Goal: Browse casually: Explore the website without a specific task or goal

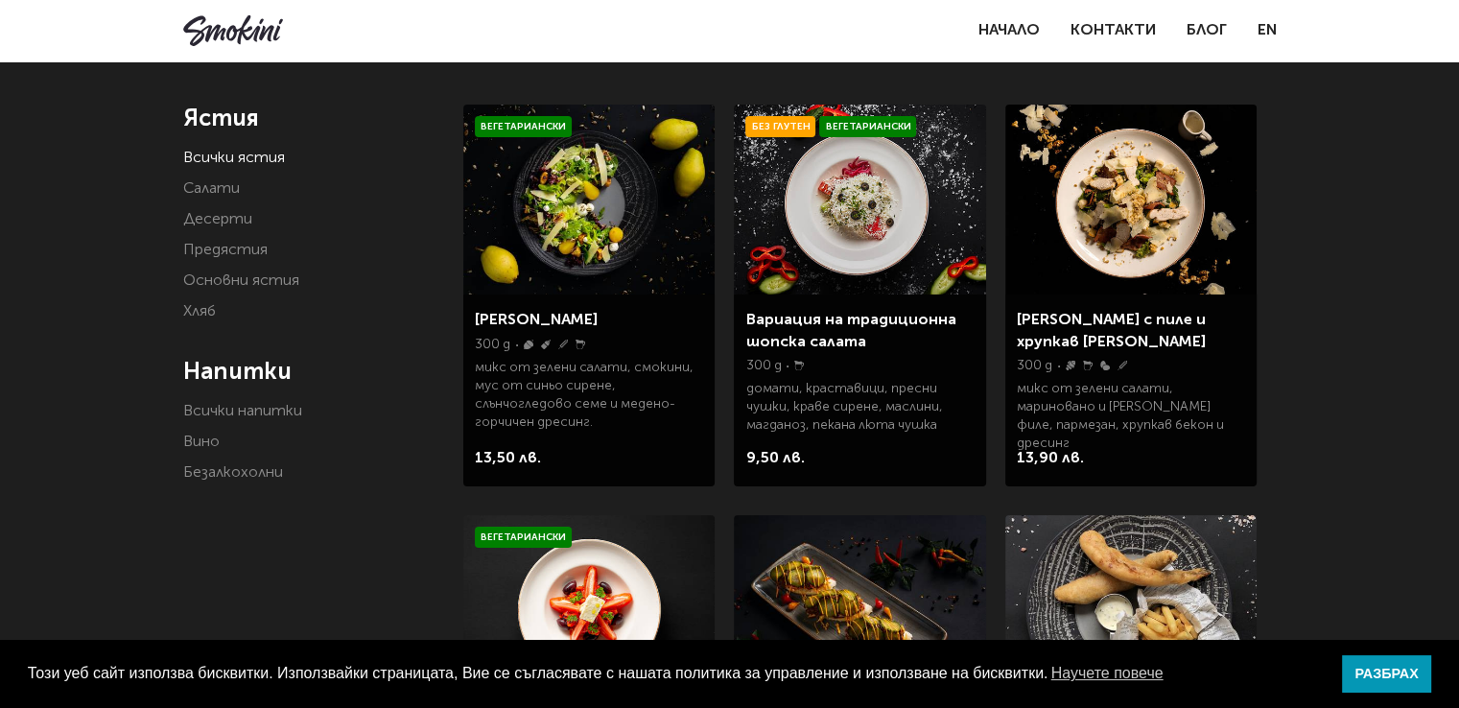
scroll to position [345, 0]
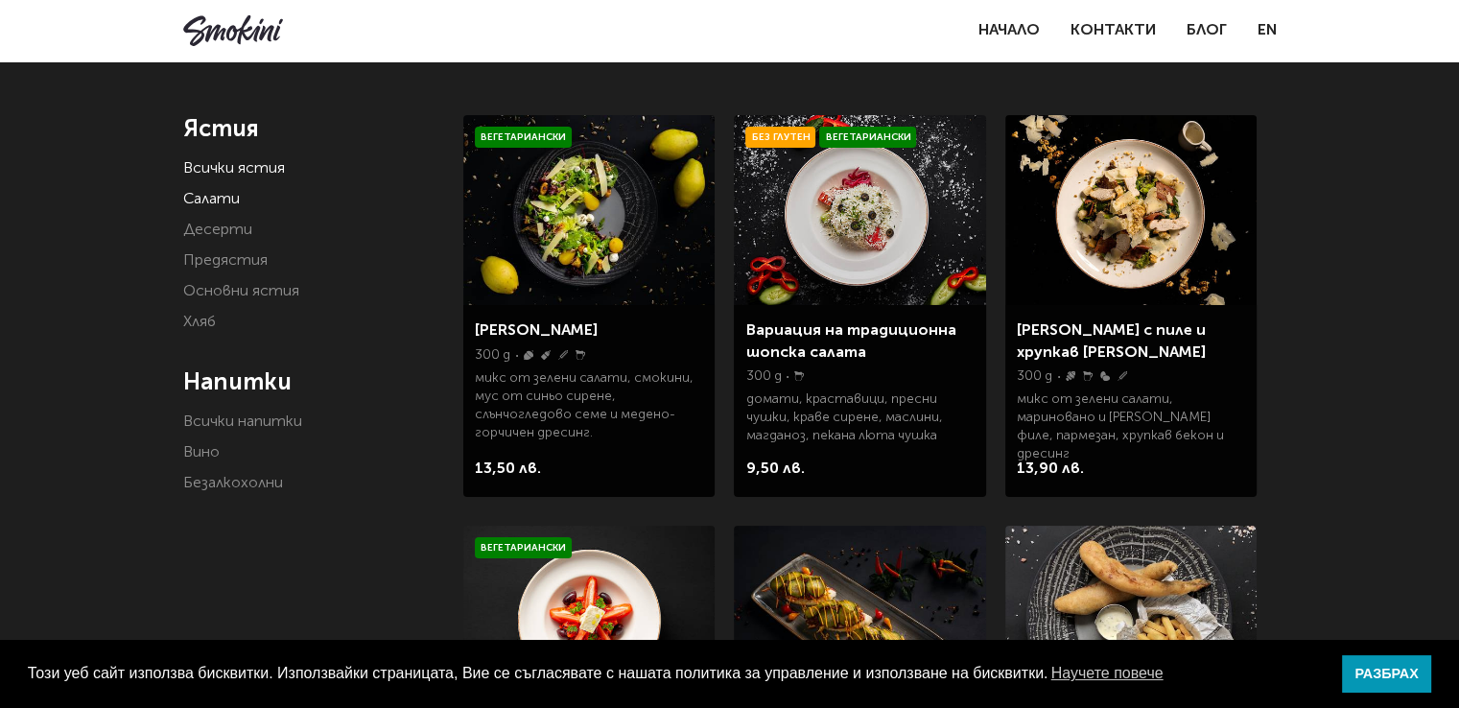
click at [223, 204] on link "Салати" at bounding box center [211, 199] width 57 height 15
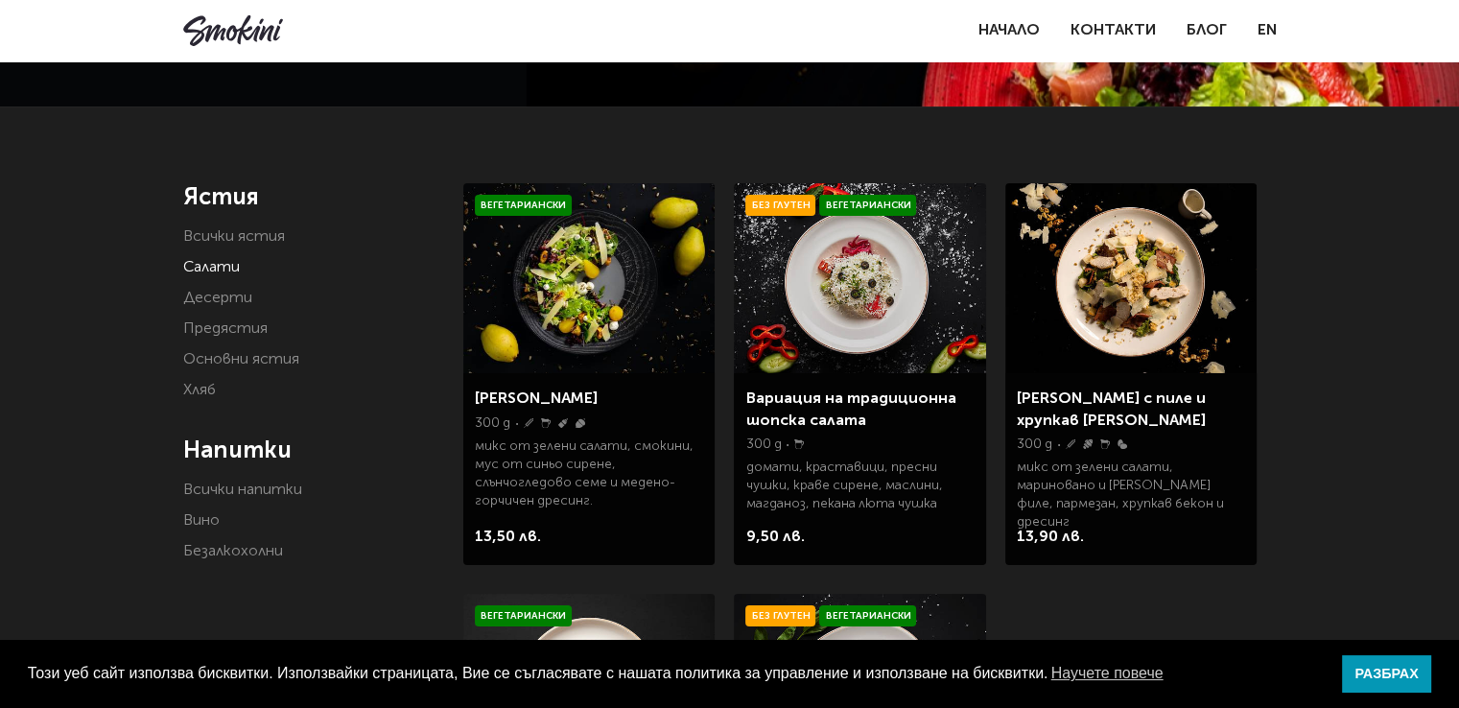
scroll to position [282, 0]
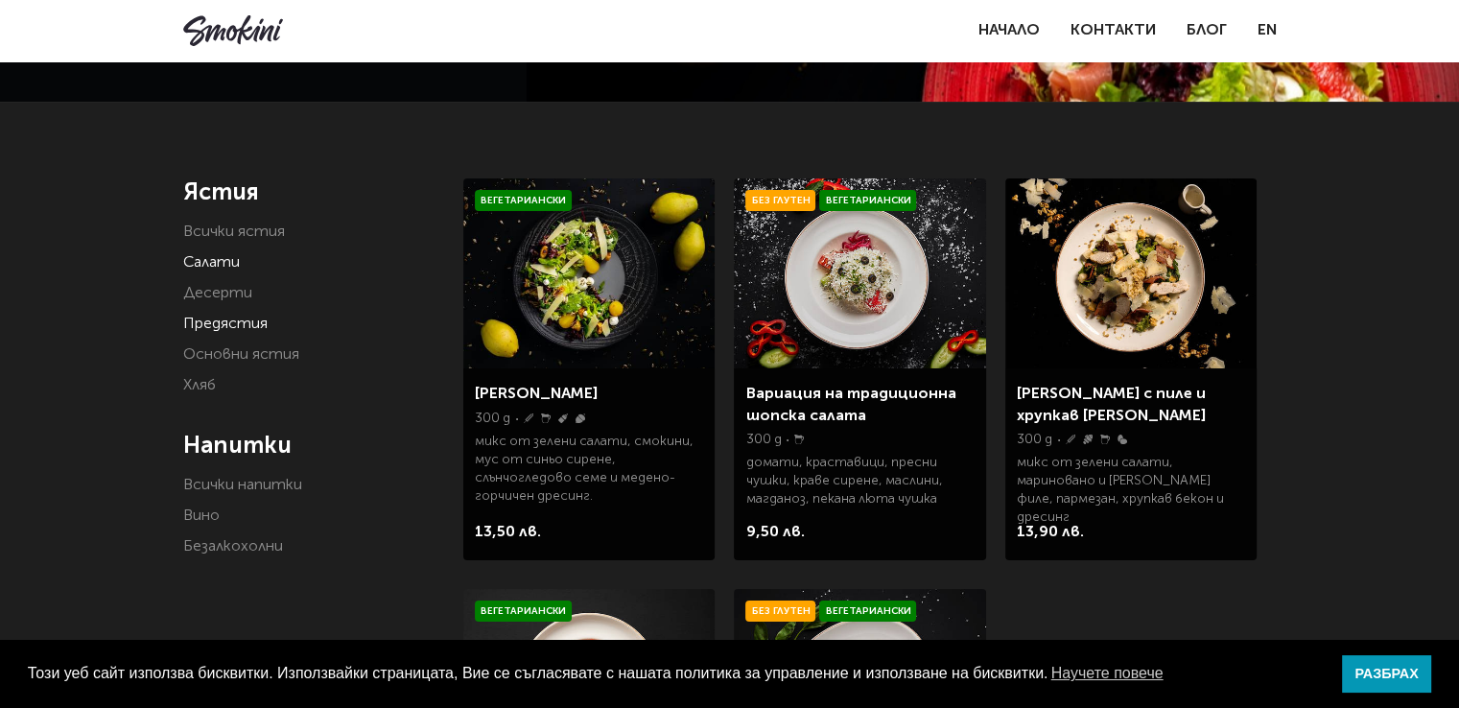
click at [237, 331] on link "Предястия" at bounding box center [225, 324] width 84 height 15
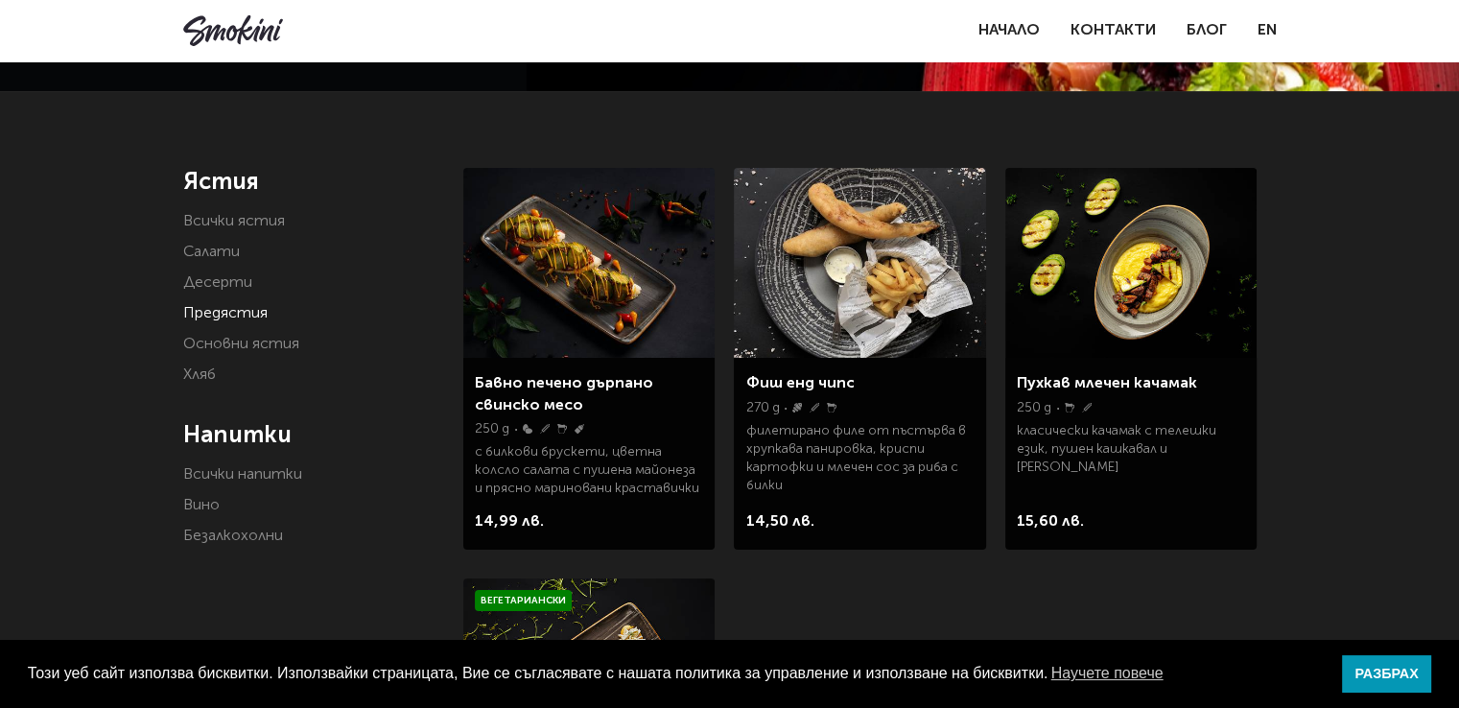
scroll to position [289, 0]
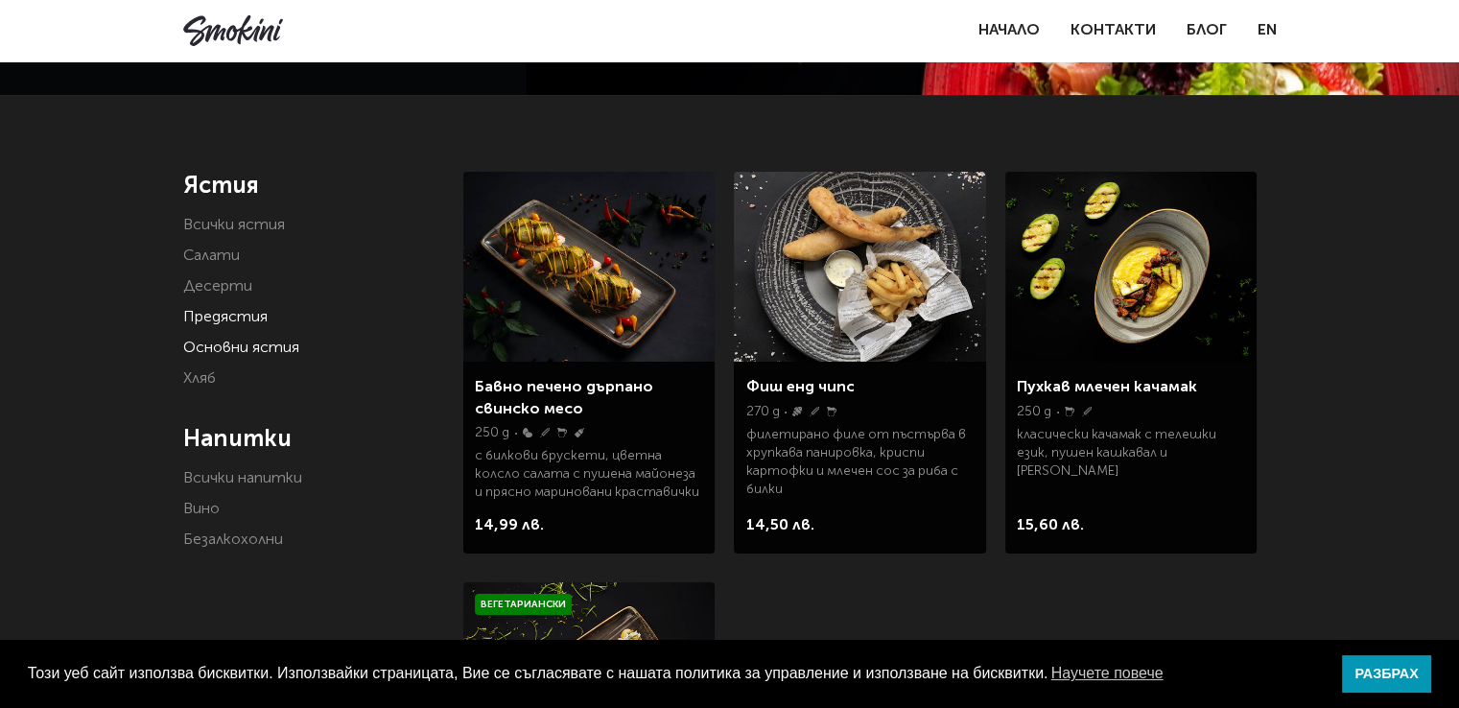
click at [226, 341] on link "Основни ястия" at bounding box center [241, 348] width 116 height 15
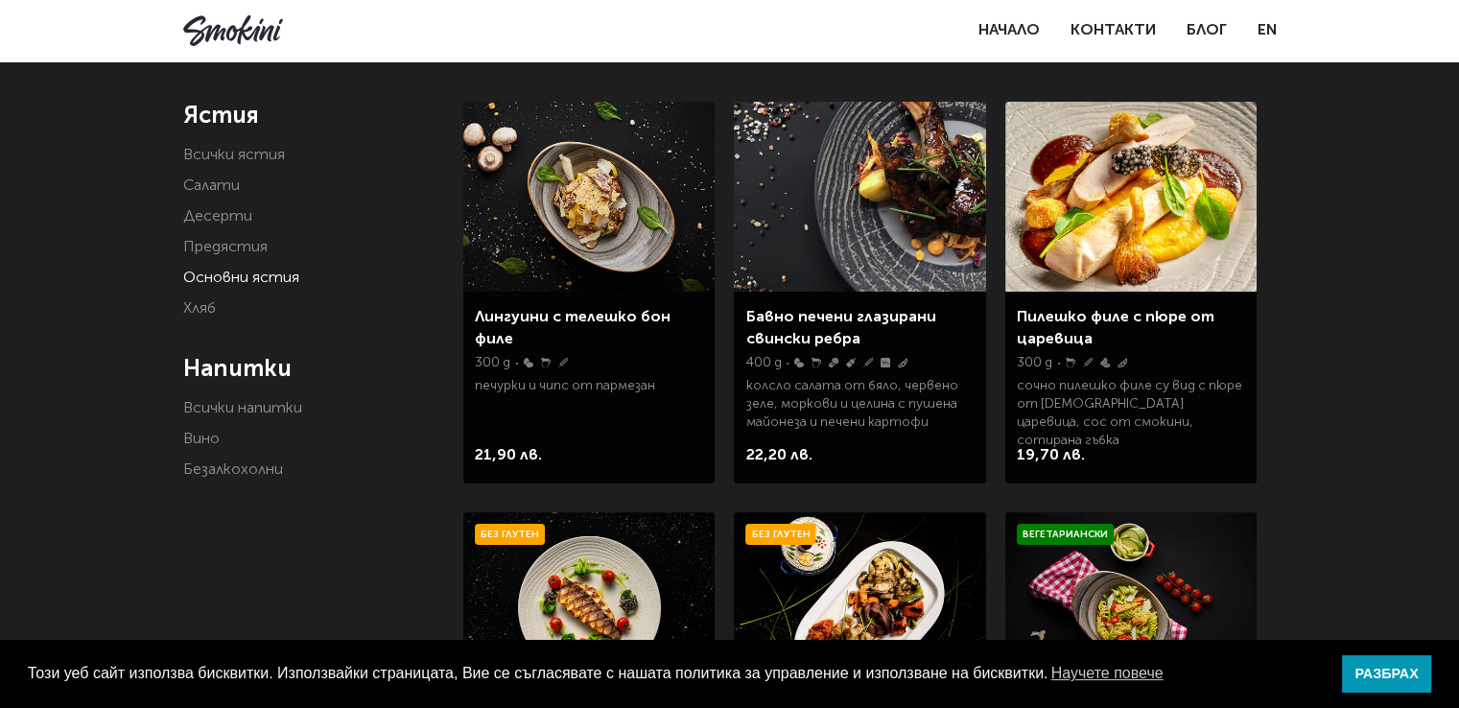
scroll to position [364, 0]
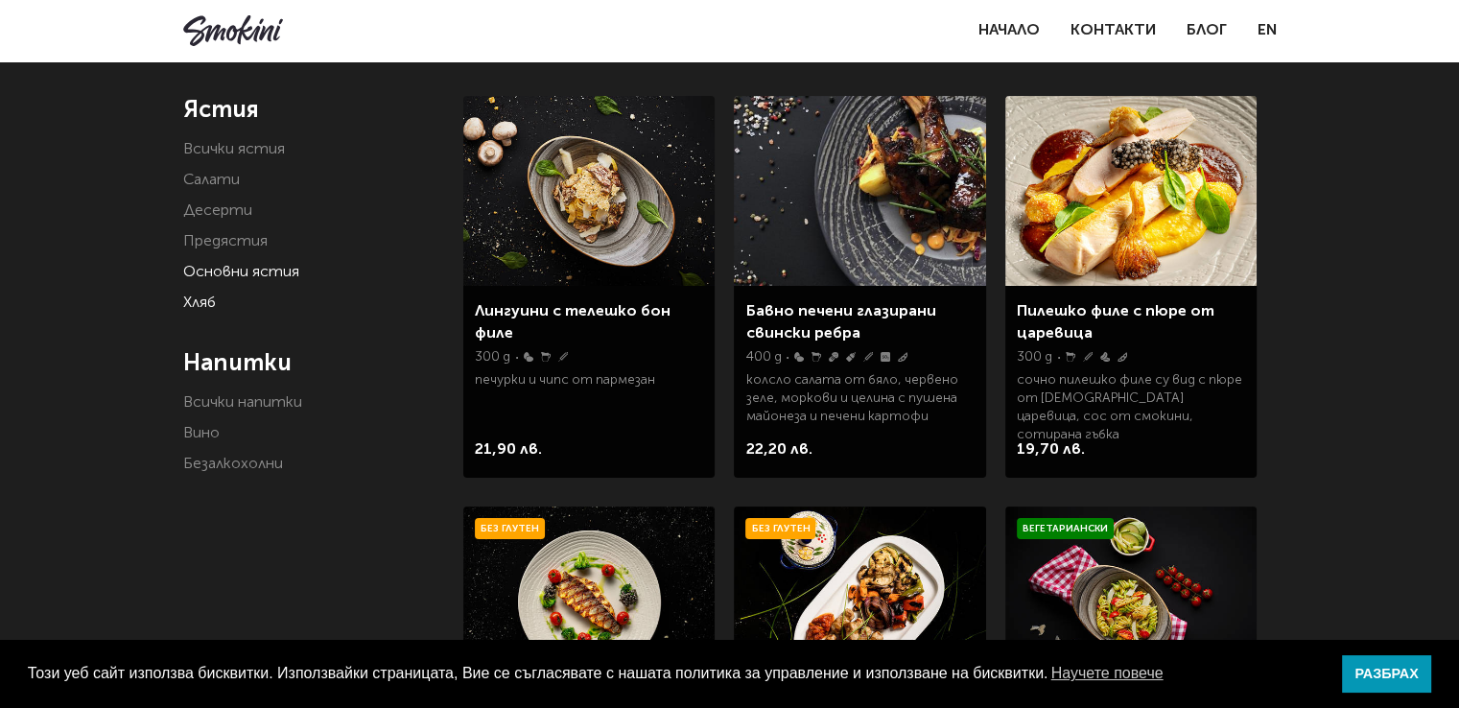
click at [198, 299] on link "Хляб" at bounding box center [199, 302] width 33 height 15
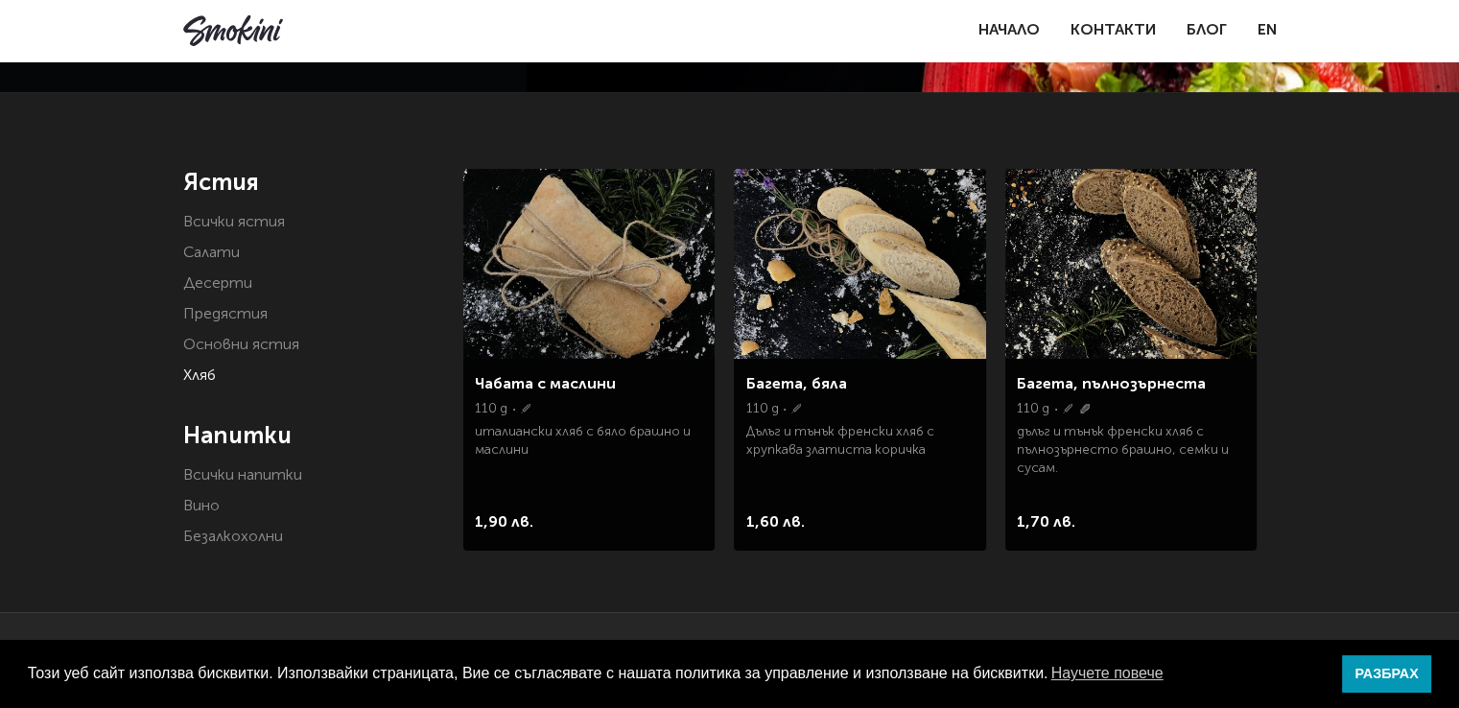
scroll to position [376, 0]
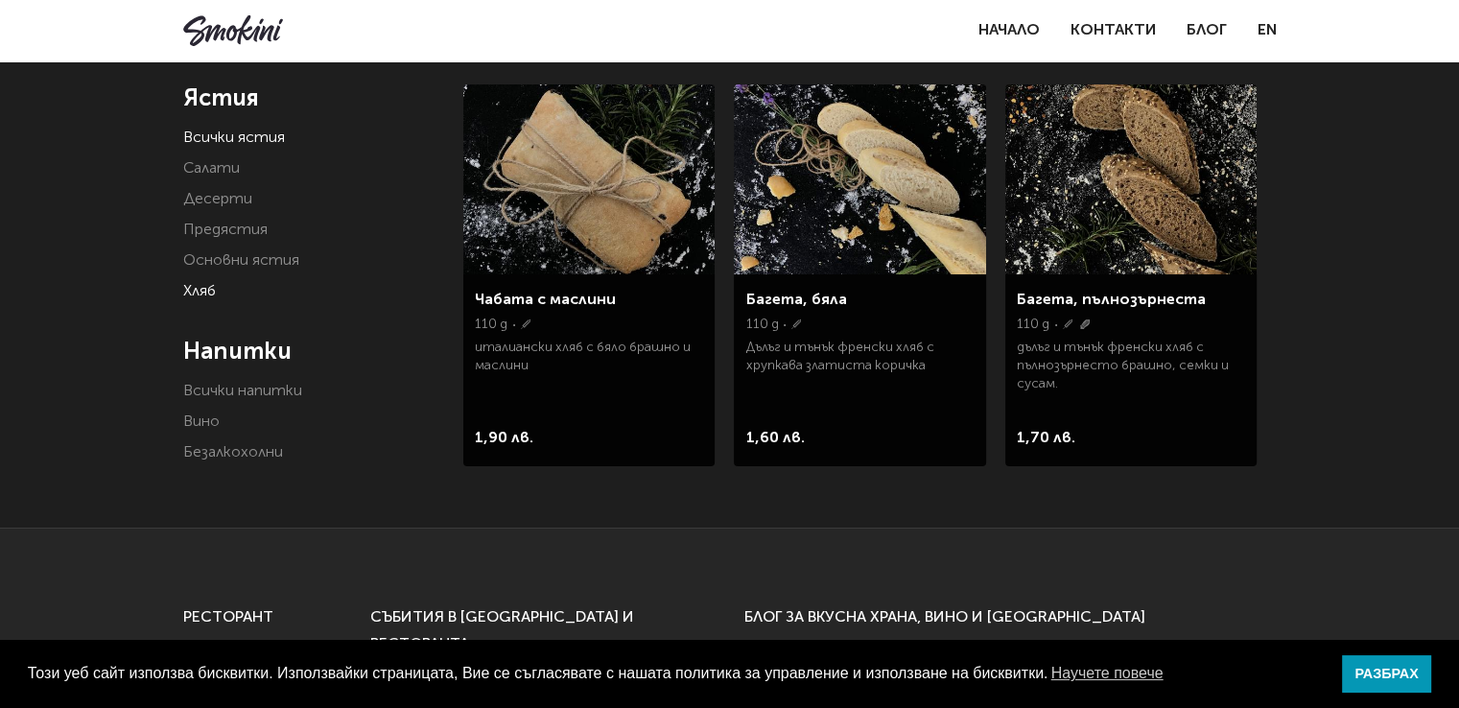
click at [238, 134] on link "Всички ястия" at bounding box center [234, 137] width 102 height 15
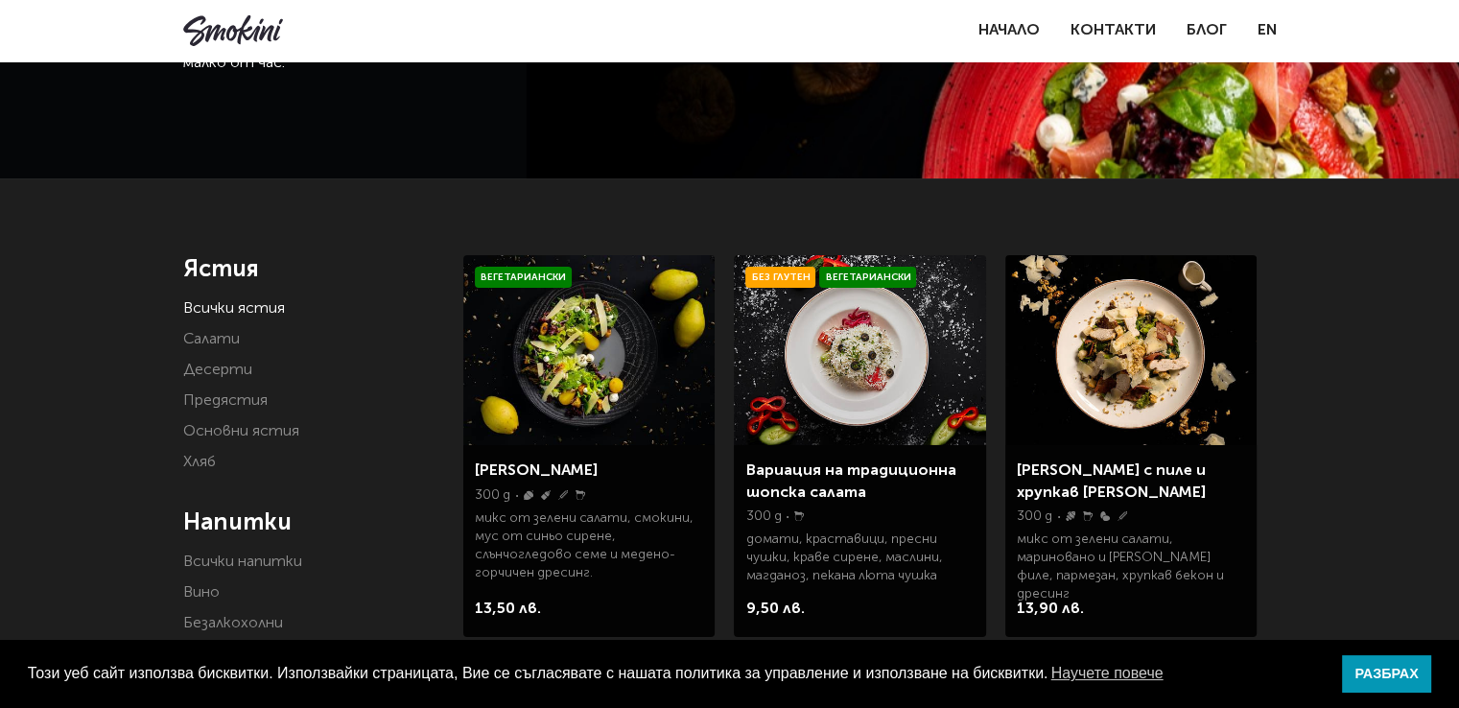
scroll to position [190, 0]
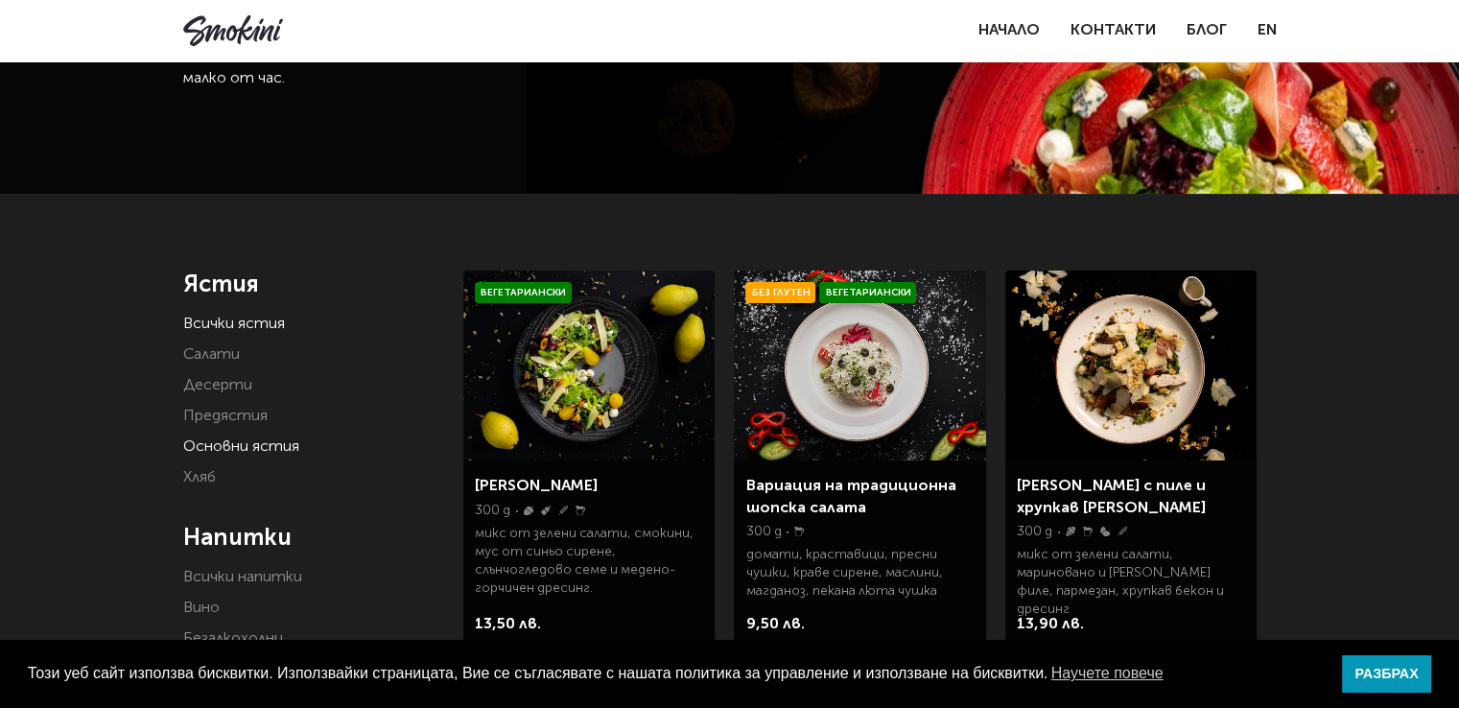
click at [245, 442] on link "Основни ястия" at bounding box center [241, 446] width 116 height 15
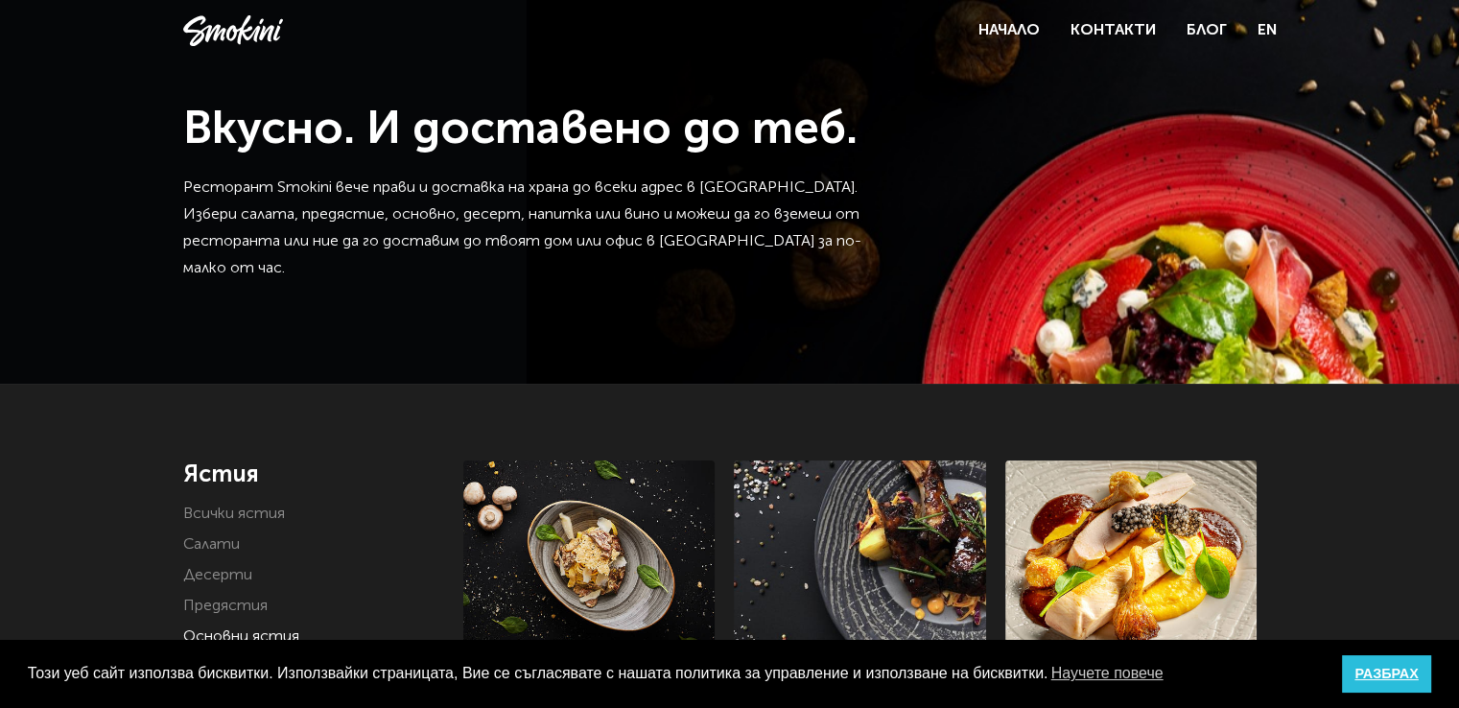
click at [1379, 672] on link "РАЗБРАХ" at bounding box center [1386, 674] width 89 height 38
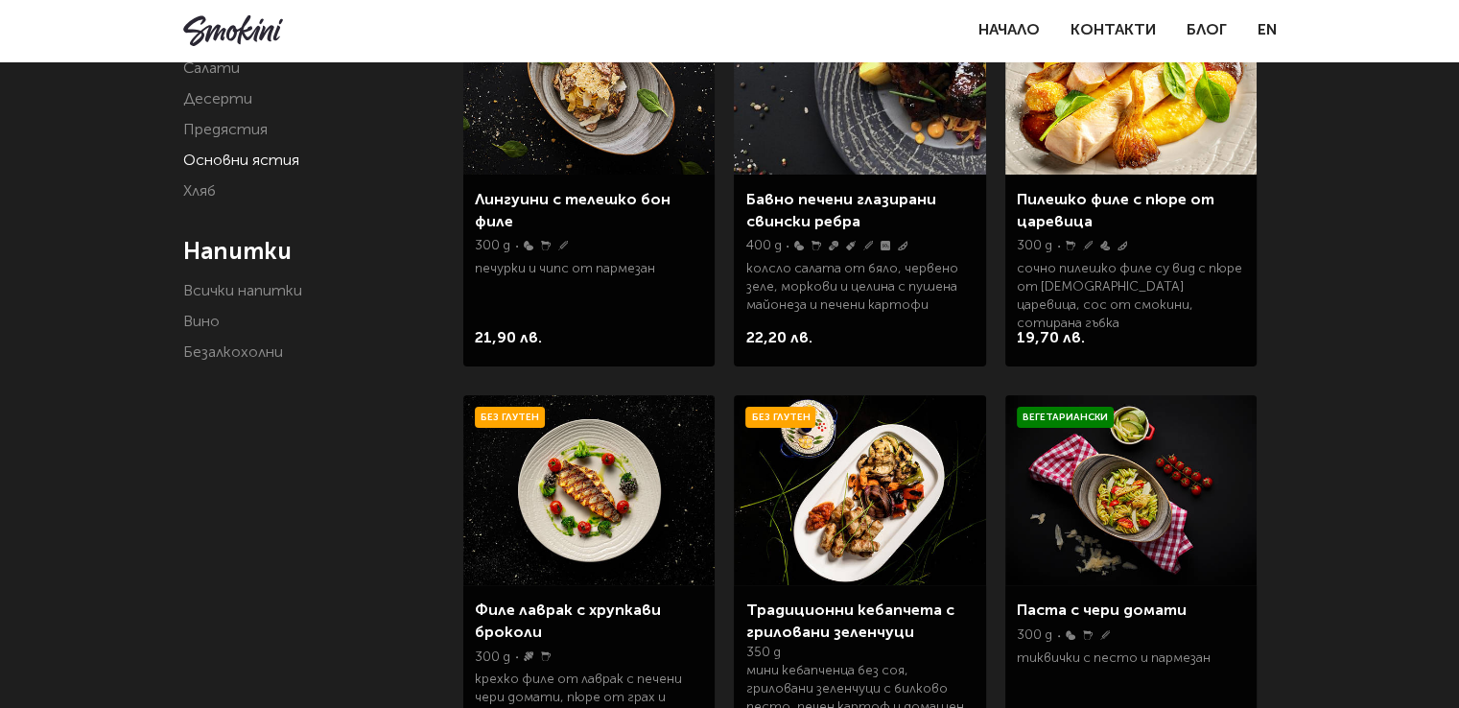
scroll to position [136, 0]
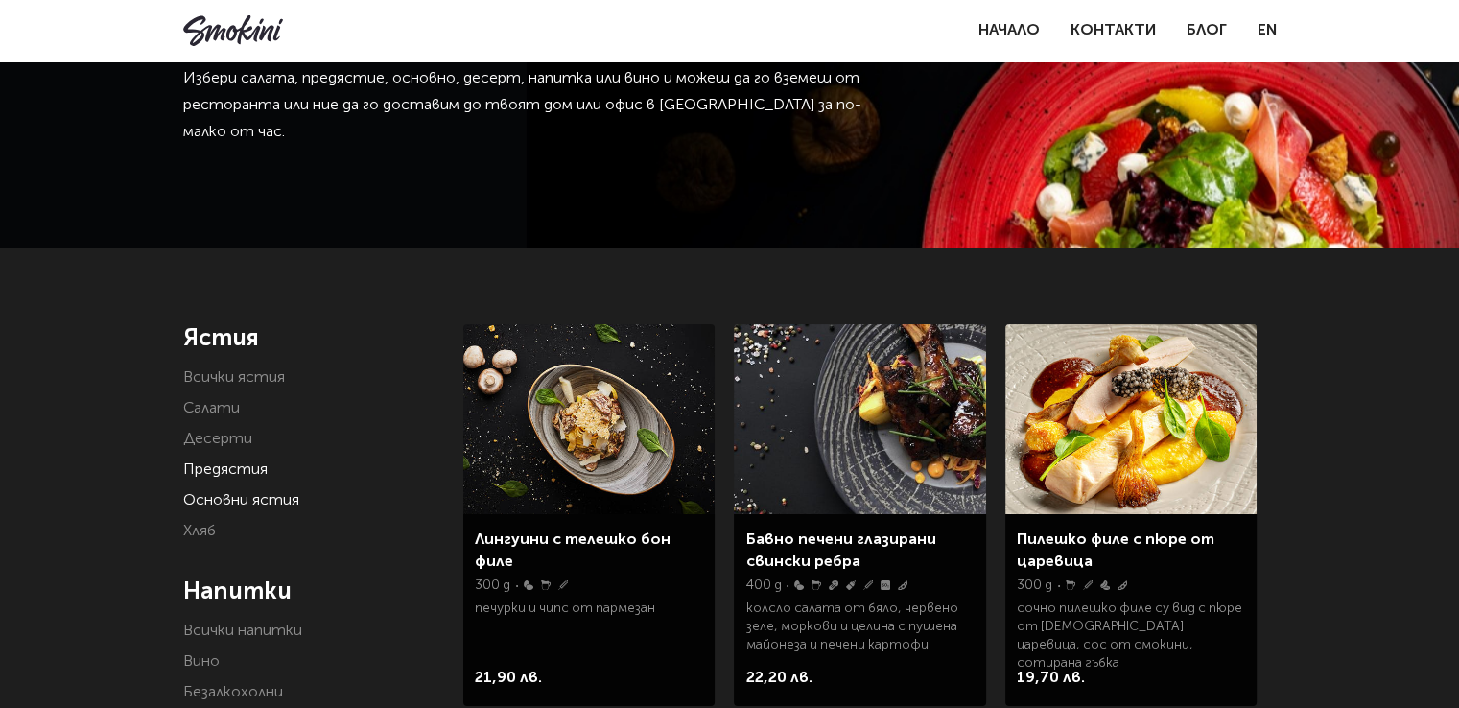
click at [251, 462] on link "Предястия" at bounding box center [225, 469] width 84 height 15
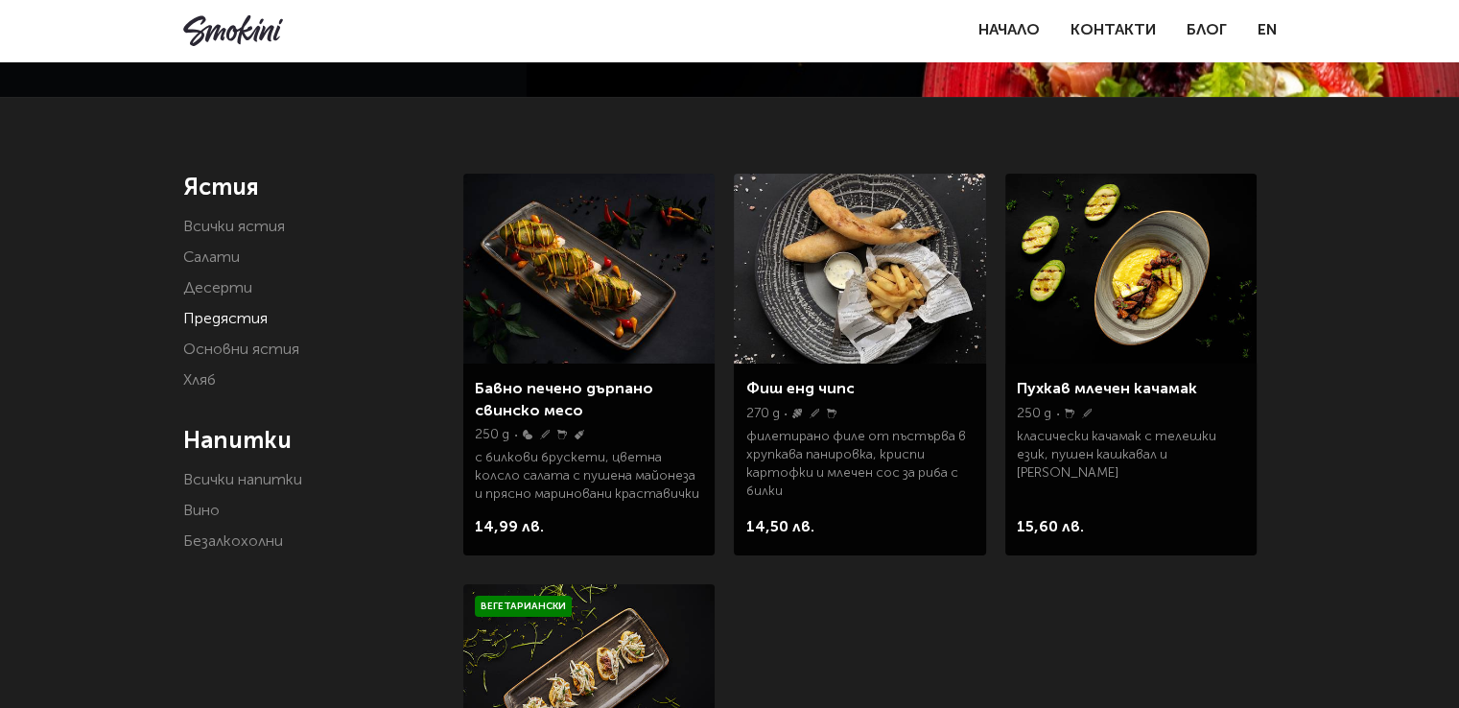
scroll to position [282, 0]
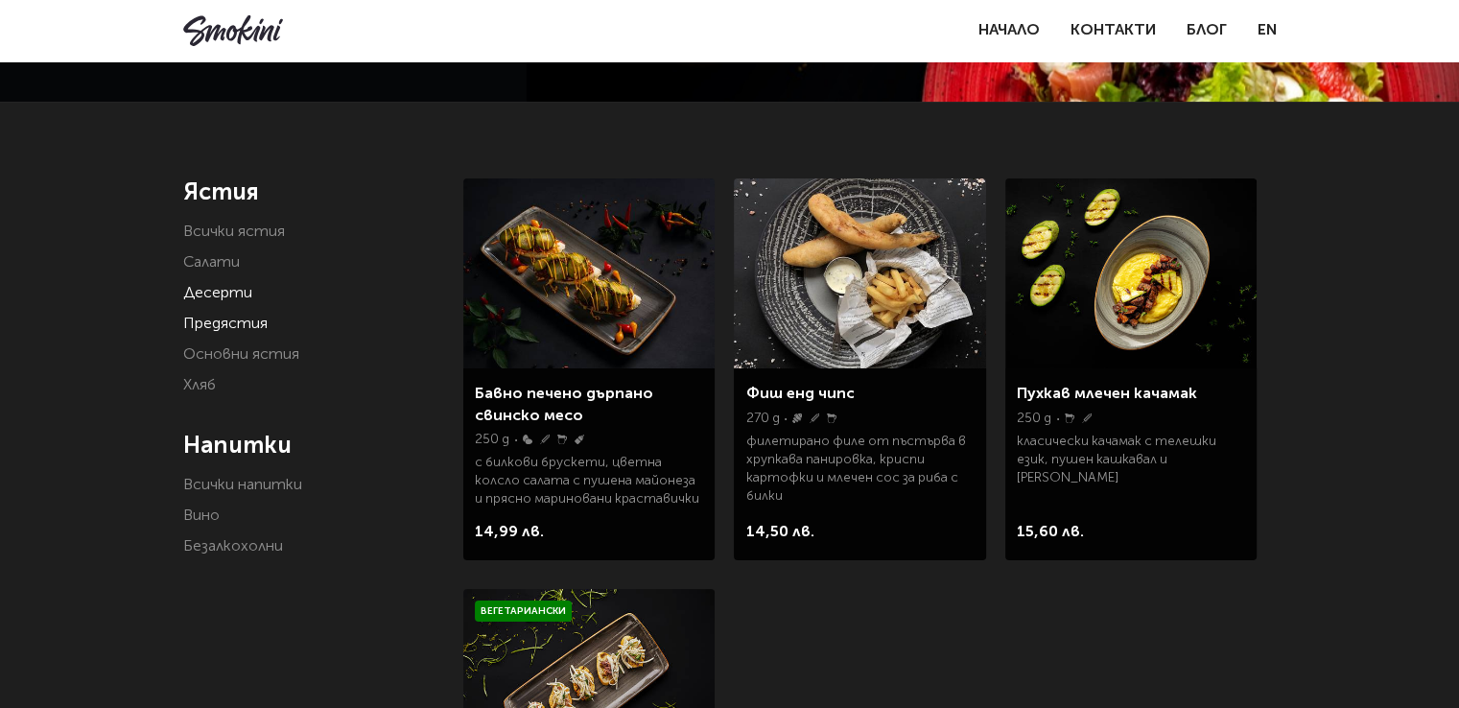
click at [213, 292] on link "Десерти" at bounding box center [217, 293] width 69 height 15
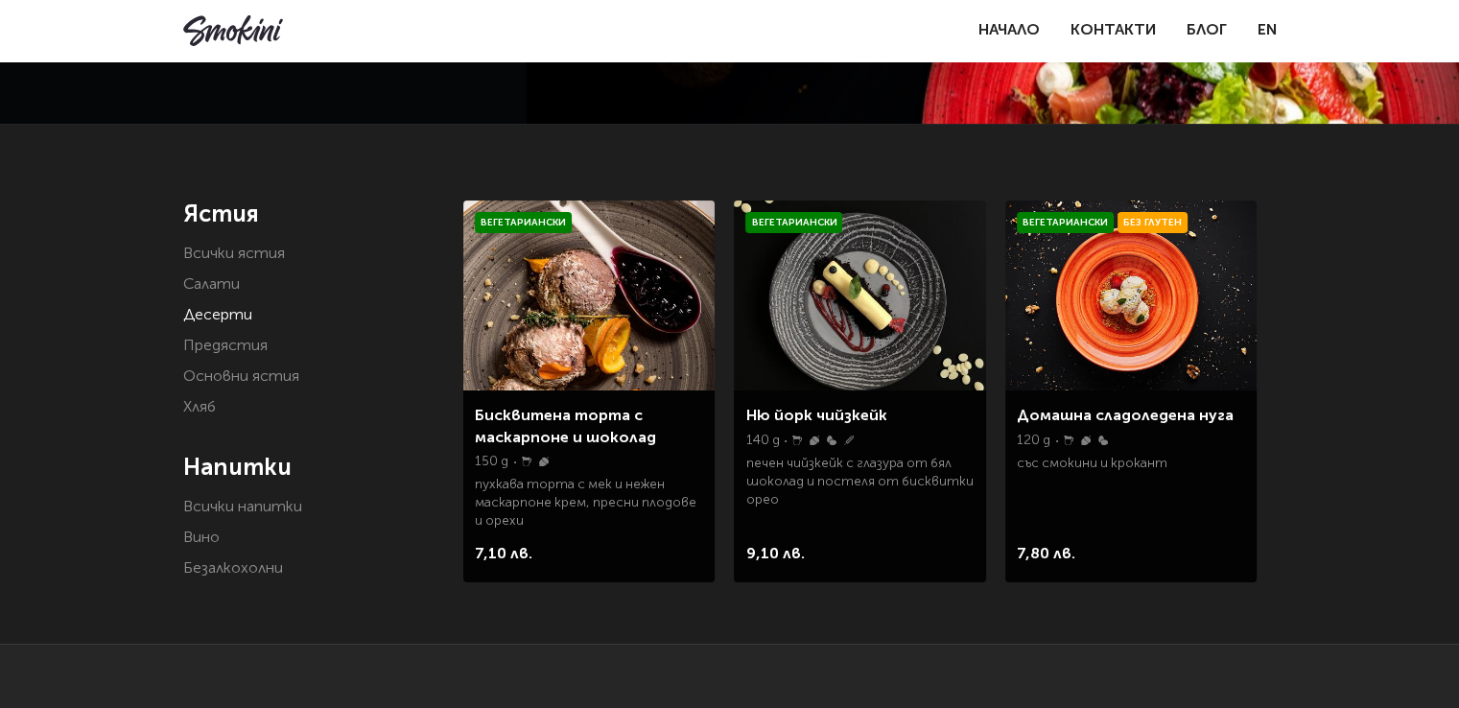
scroll to position [261, 0]
click at [239, 289] on link "Салати" at bounding box center [211, 283] width 57 height 15
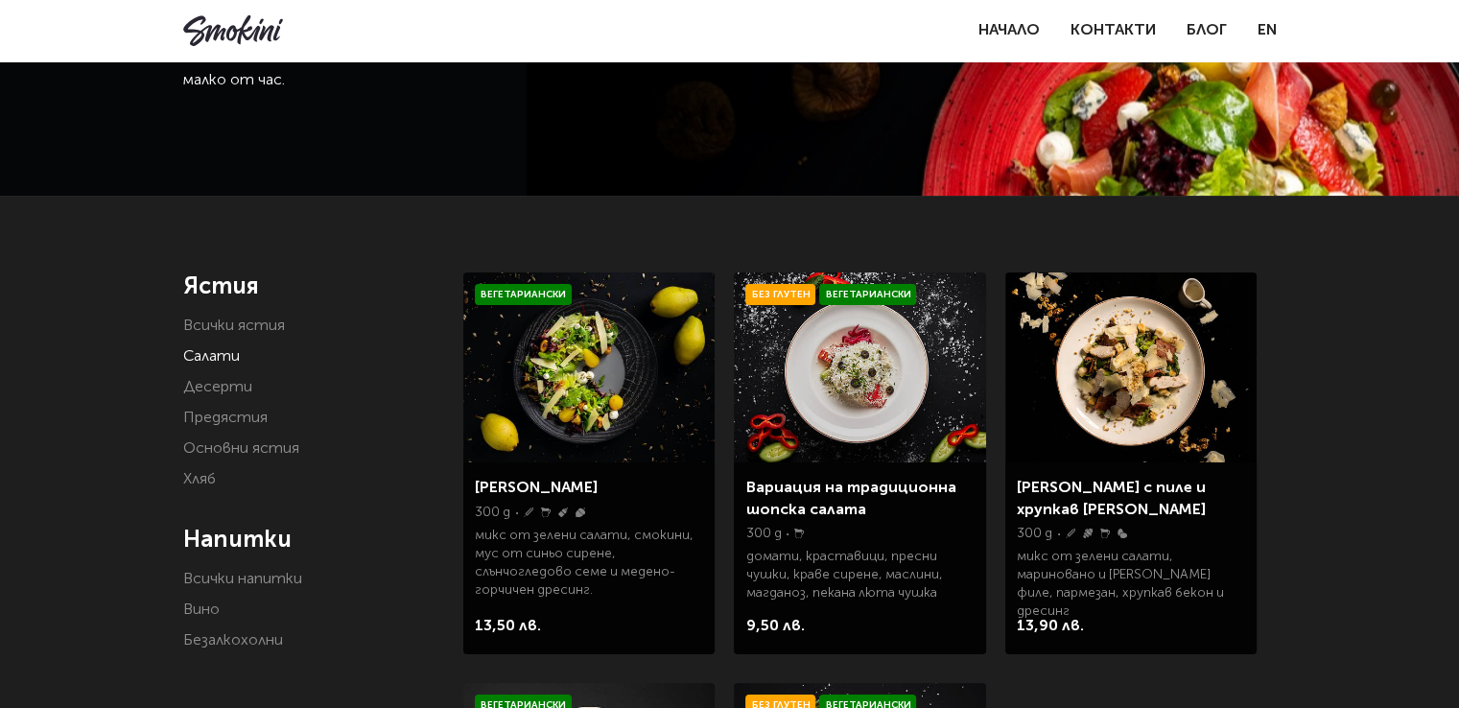
scroll to position [151, 0]
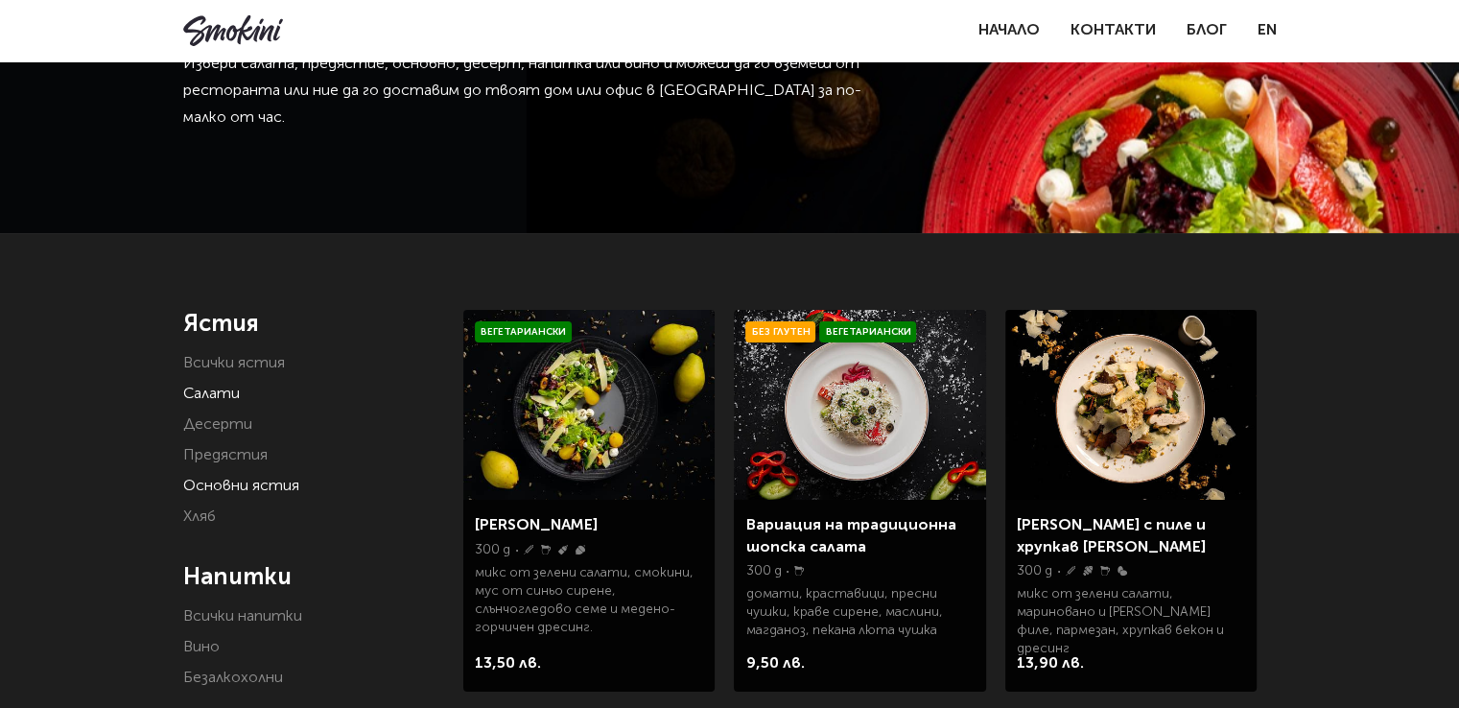
click at [244, 484] on link "Основни ястия" at bounding box center [241, 486] width 116 height 15
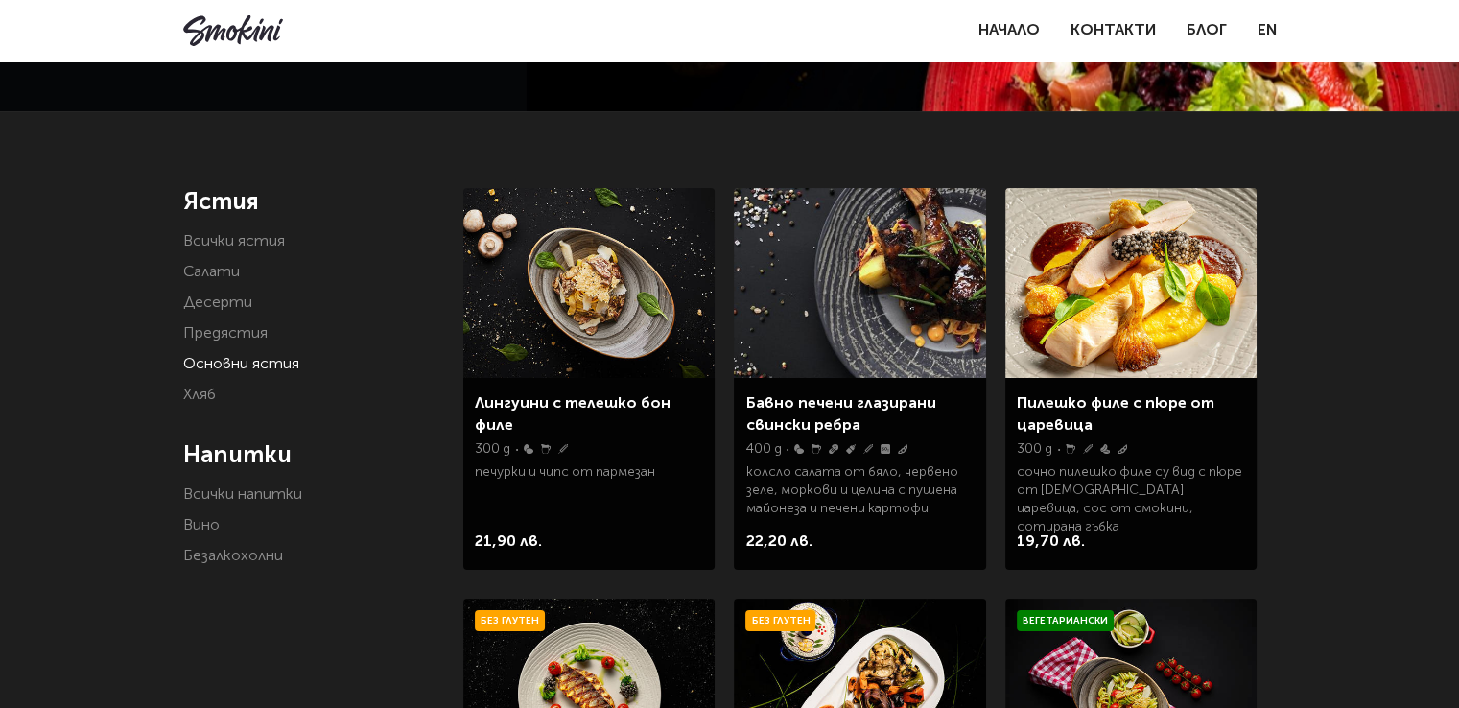
scroll to position [370, 0]
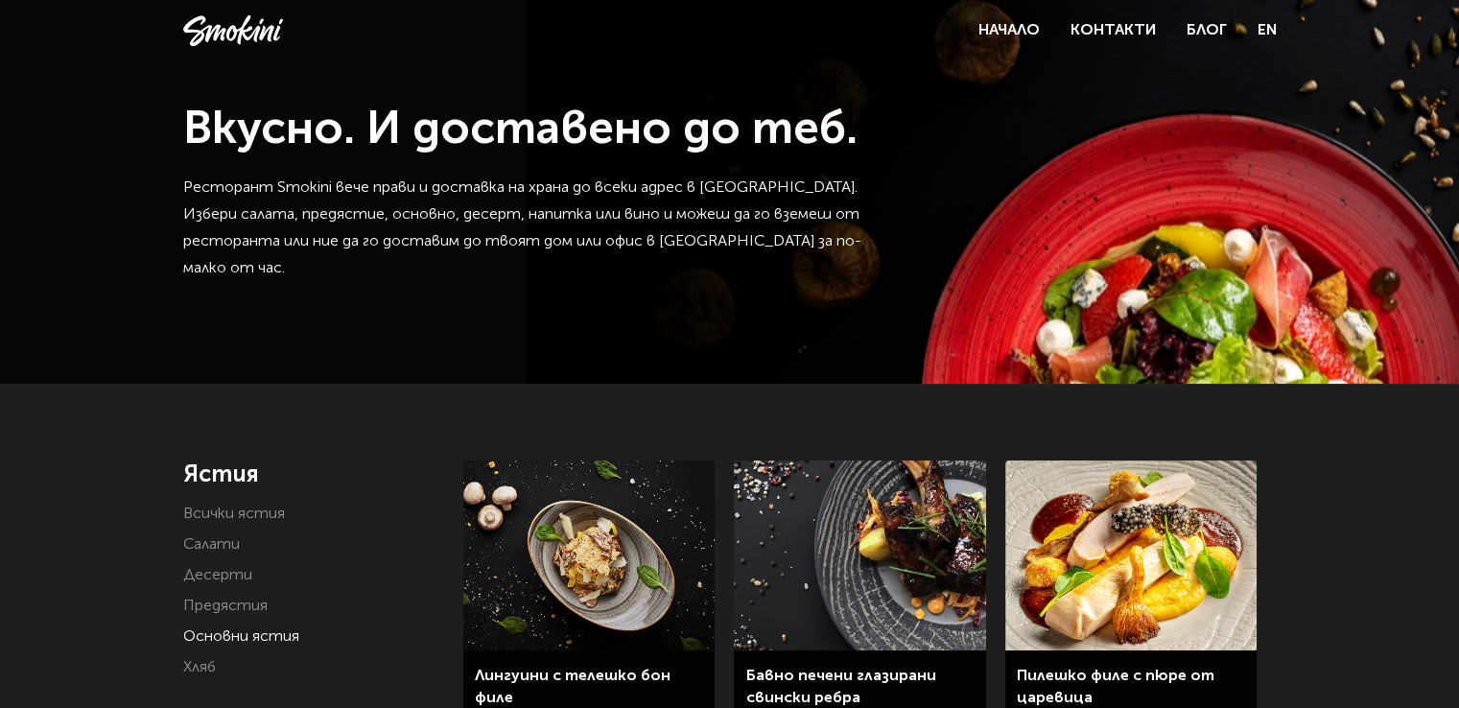
click at [249, 23] on link at bounding box center [233, 30] width 100 height 31
